Goal: Find specific page/section: Find specific page/section

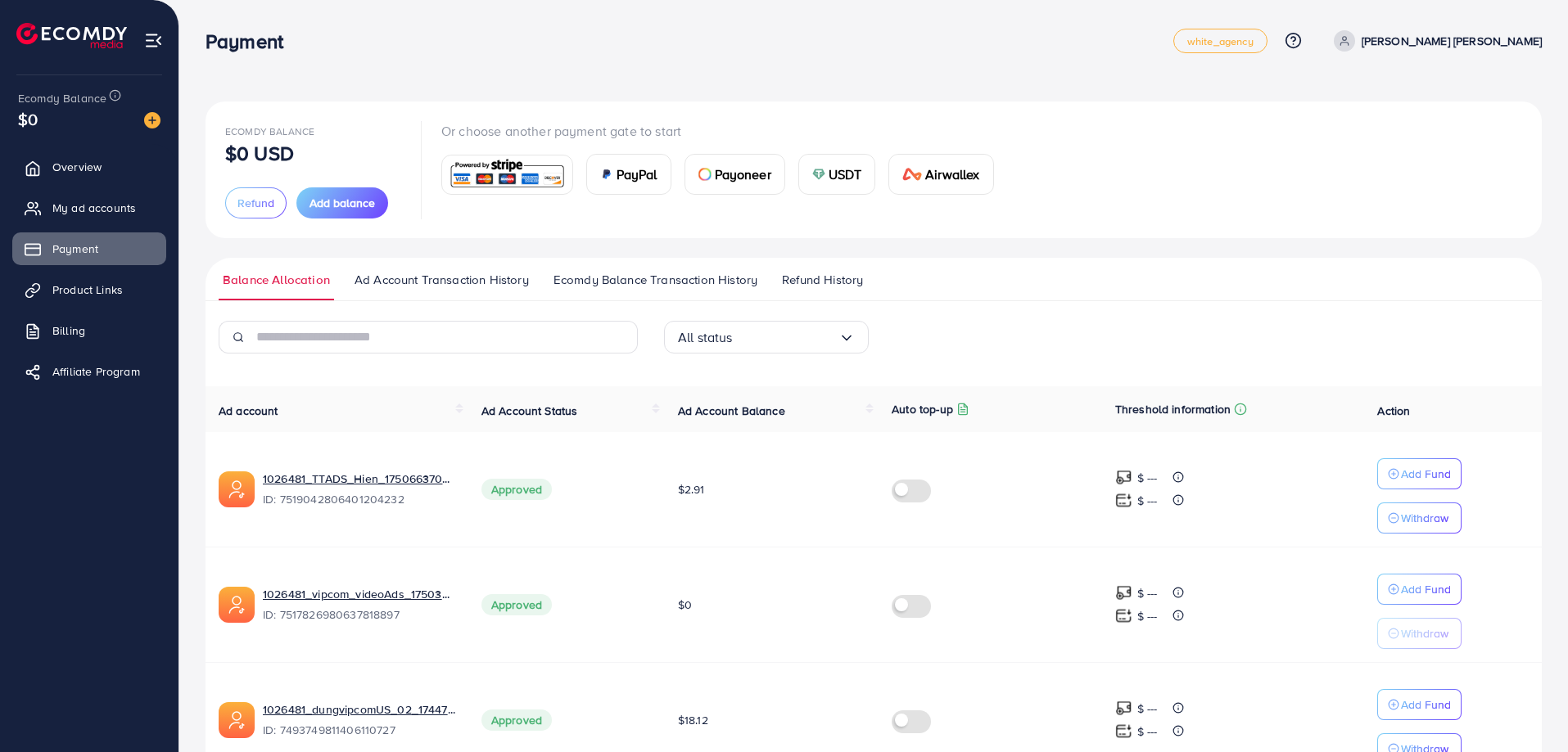
click at [84, 163] on span "Overview" at bounding box center [76, 167] width 49 height 16
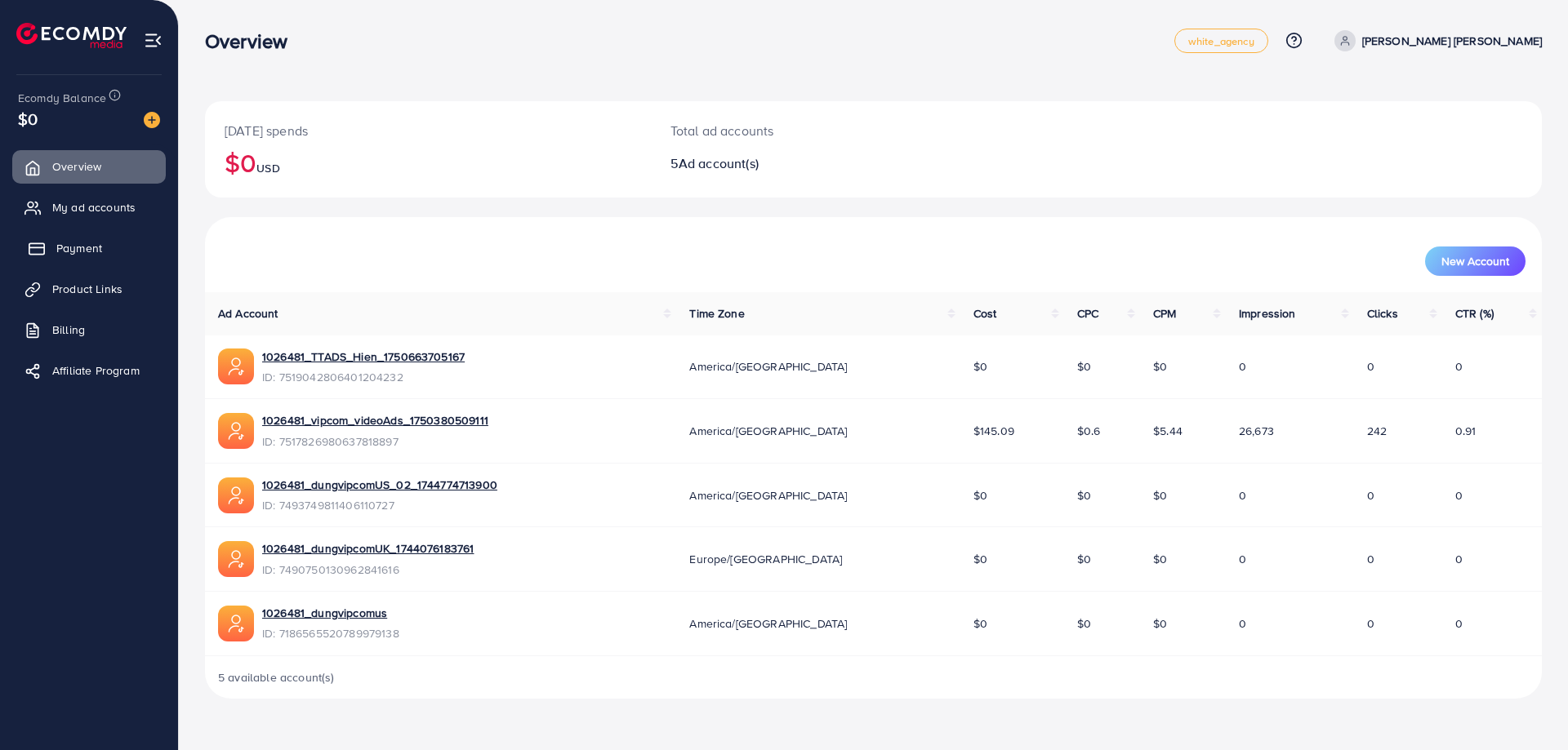
click at [87, 250] on span "Payment" at bounding box center [79, 248] width 46 height 16
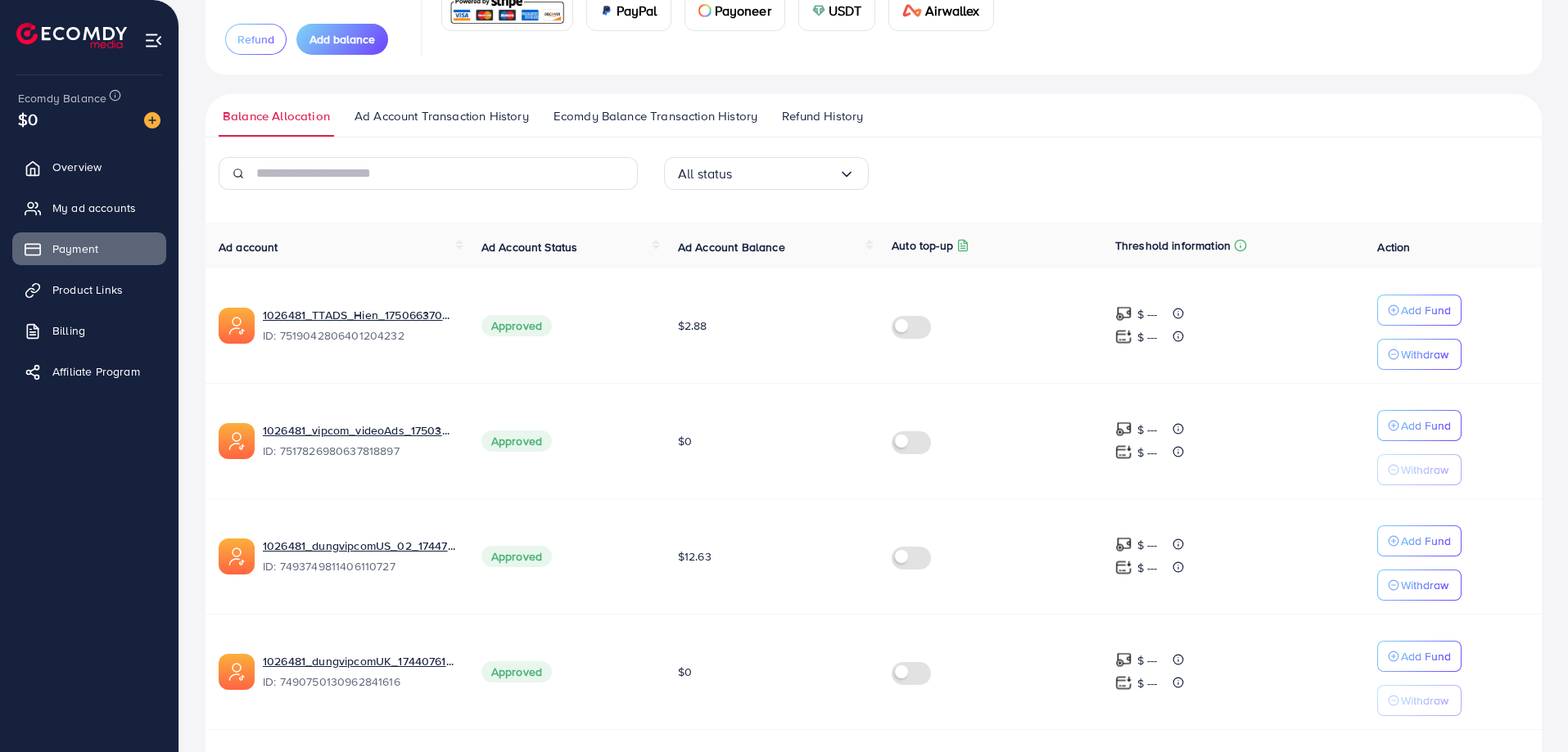
scroll to position [326, 0]
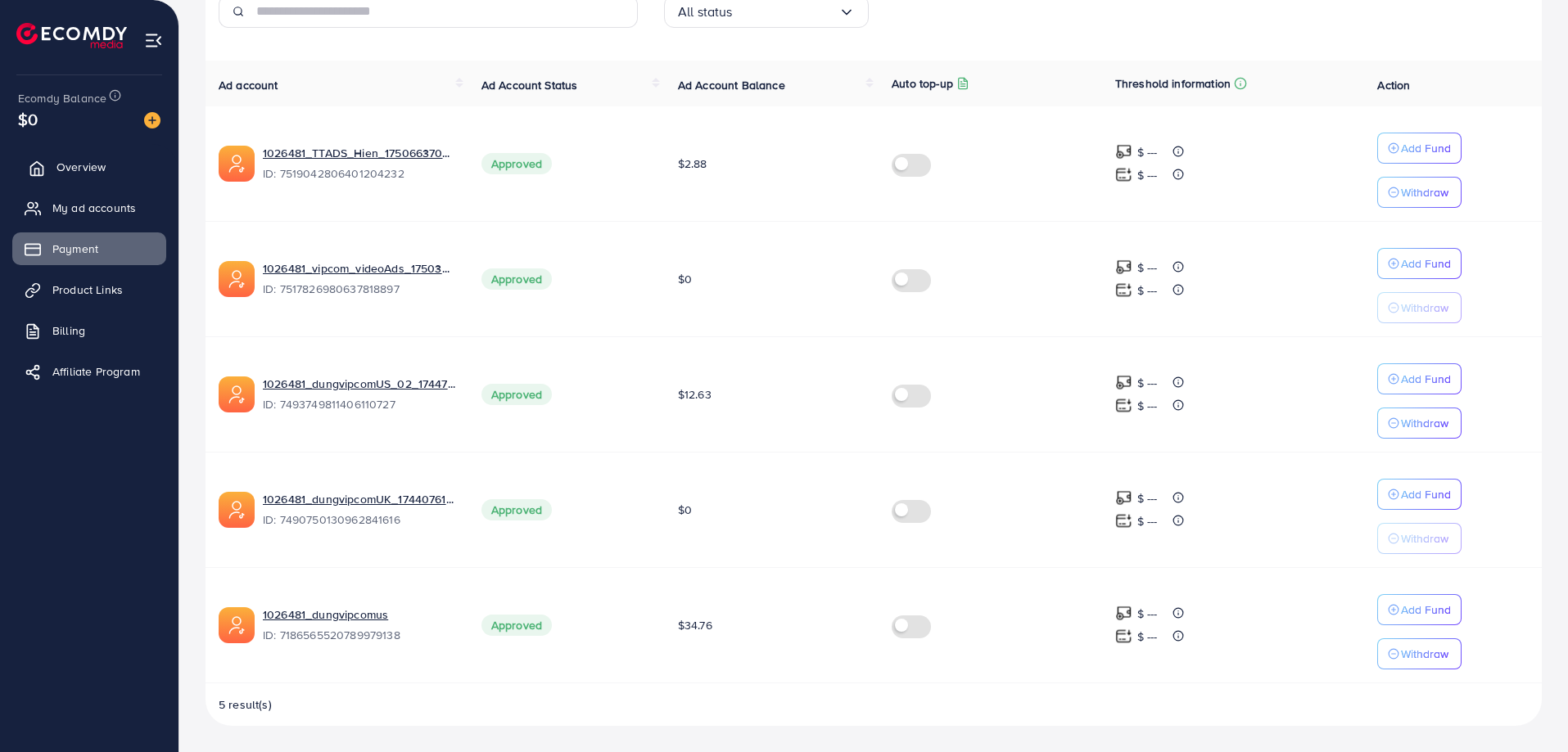
click at [68, 169] on span "Overview" at bounding box center [81, 167] width 49 height 16
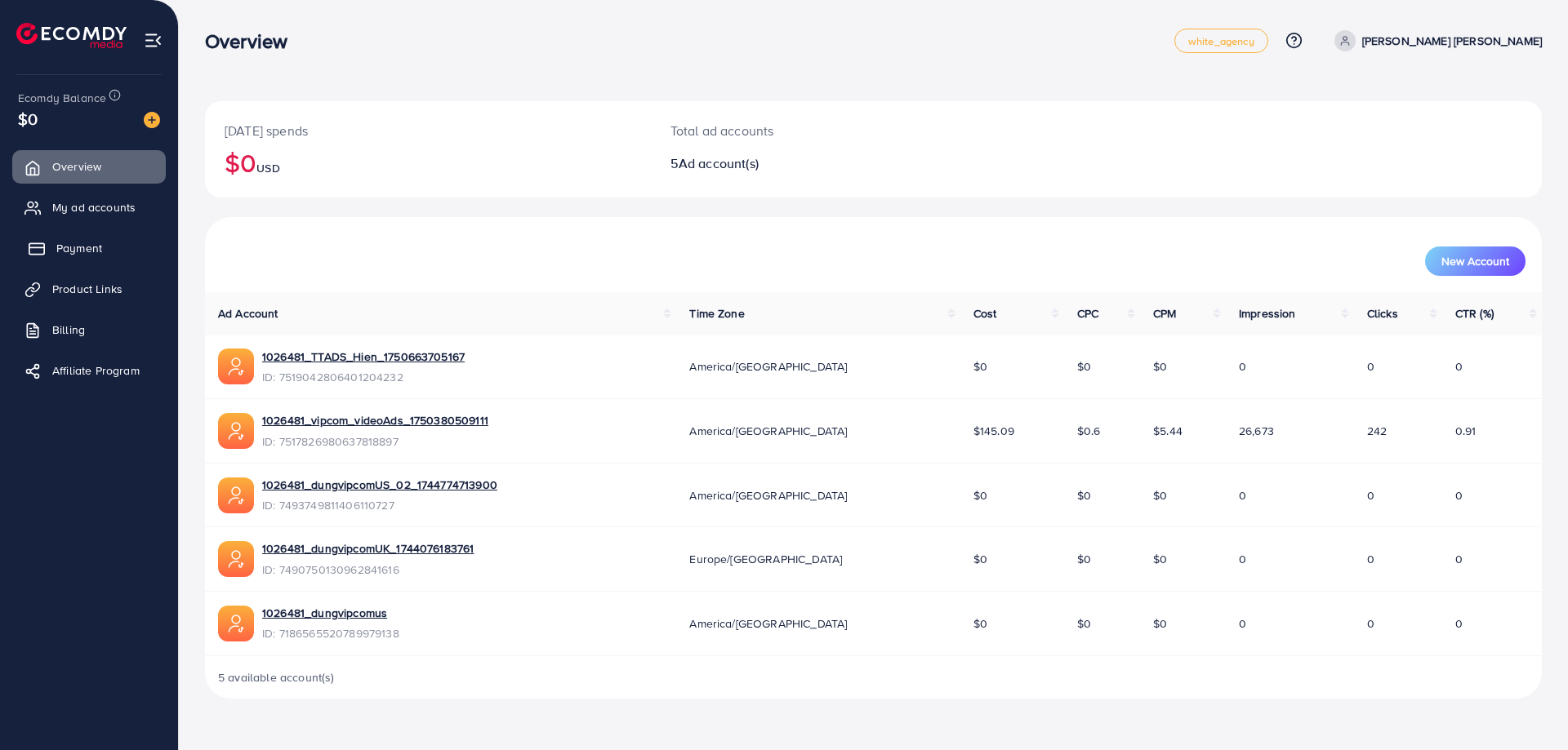
click at [85, 250] on span "Payment" at bounding box center [79, 248] width 46 height 16
